Goal: Download file/media

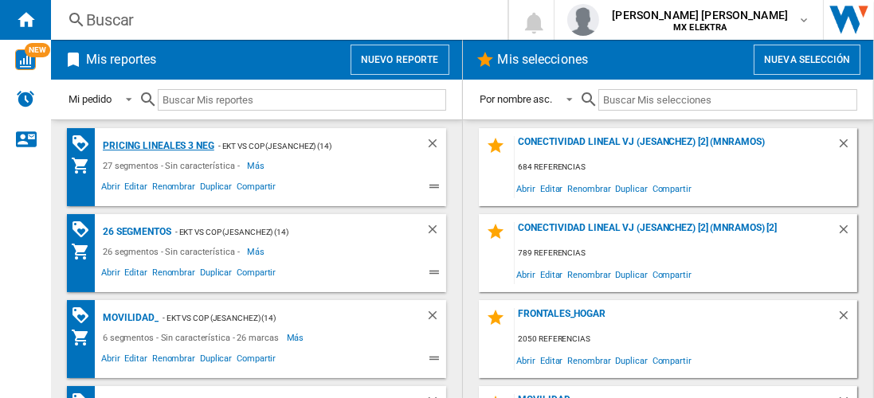
click at [157, 145] on div "Pricing lineales 3 neg" at bounding box center [157, 146] width 116 height 20
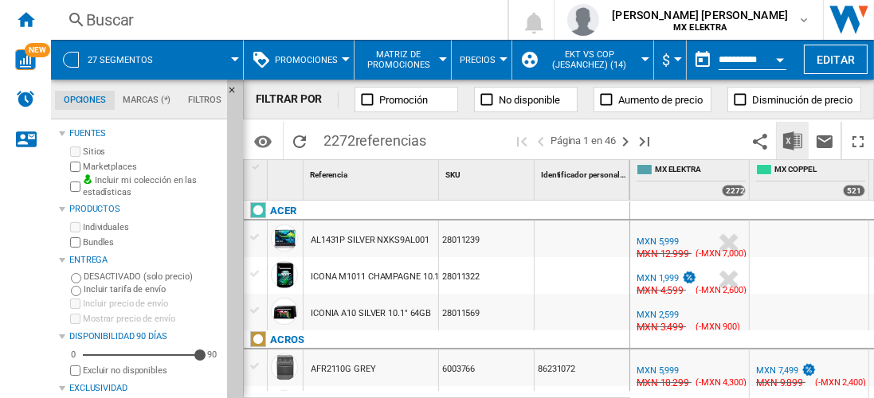
click at [794, 140] on img "Descargar en Excel" at bounding box center [792, 140] width 19 height 19
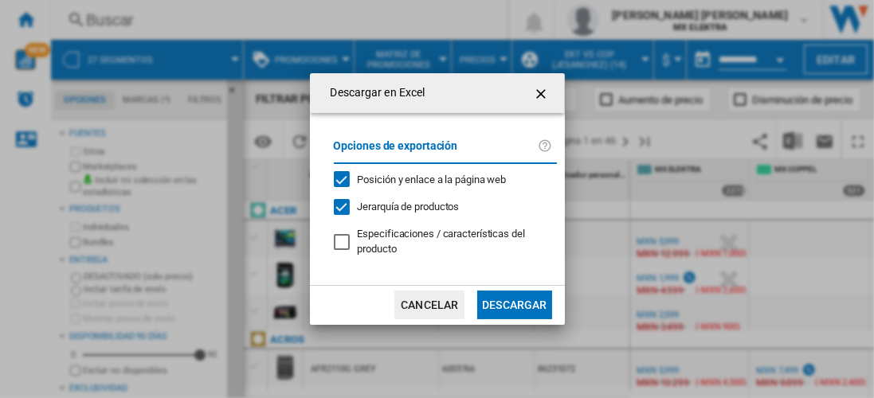
click at [514, 304] on button "Descargar" at bounding box center [514, 305] width 74 height 29
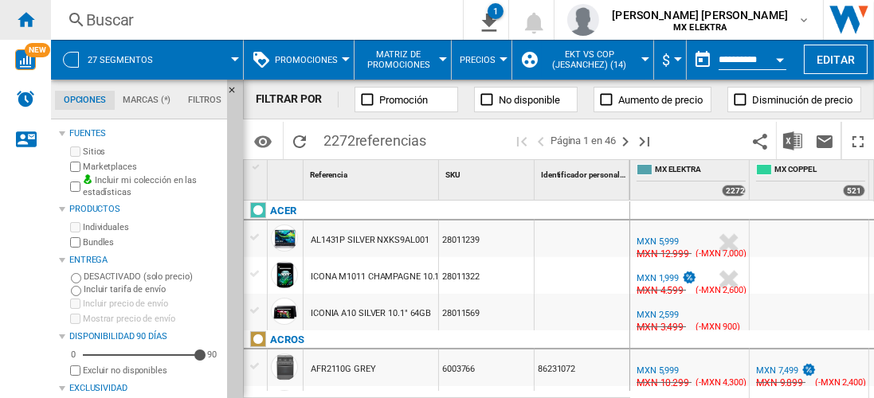
click at [25, 19] on ng-md-icon "Inicio" at bounding box center [25, 19] width 19 height 19
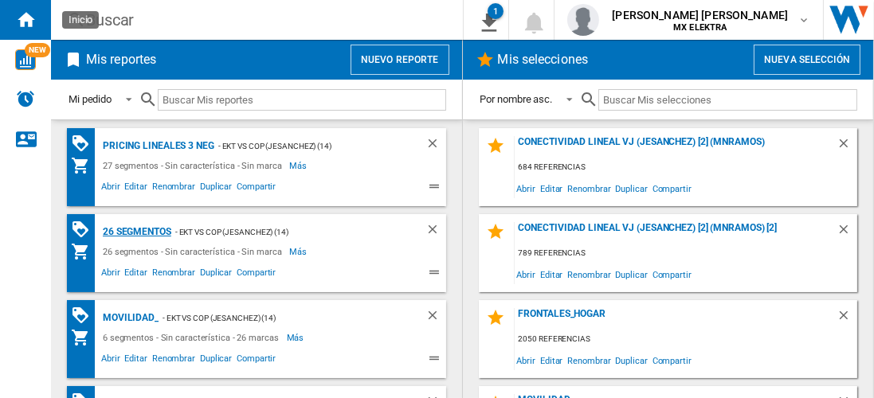
click at [137, 230] on div "26 segmentos" at bounding box center [135, 232] width 73 height 20
